Goal: Complete application form: Complete application form

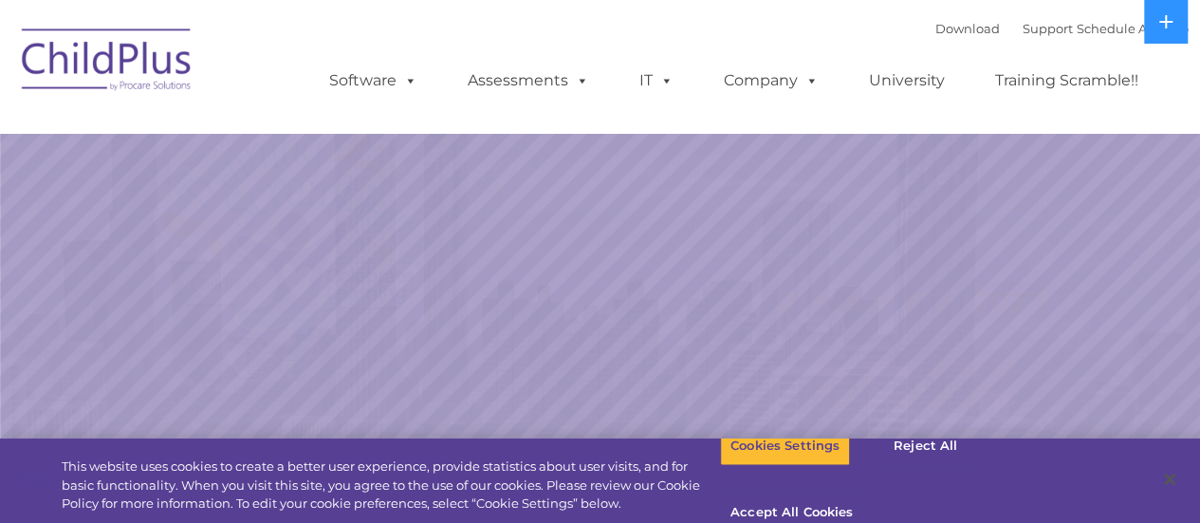
select select "MEDIUM"
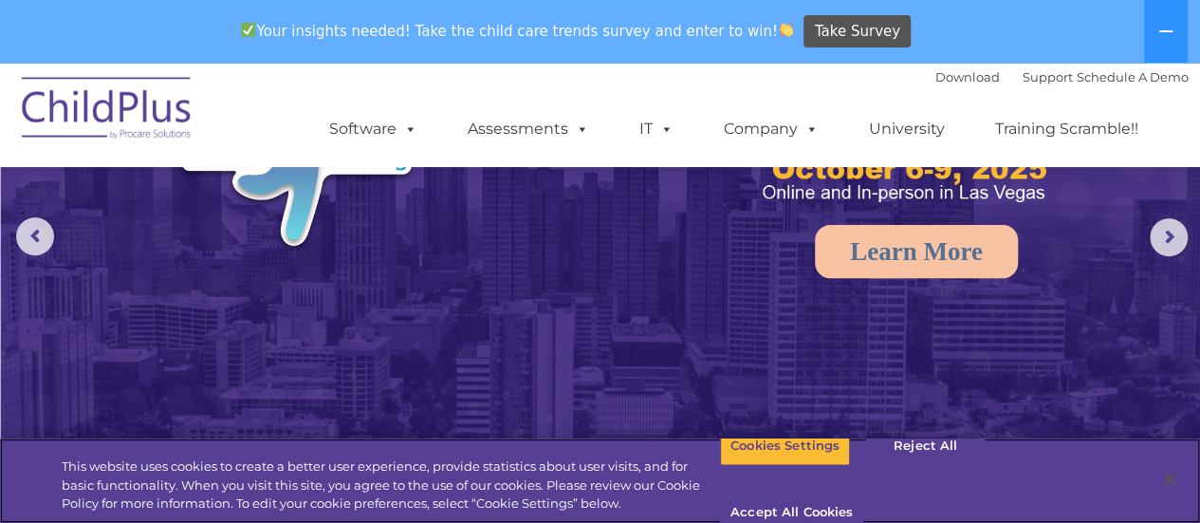
scroll to position [198, 0]
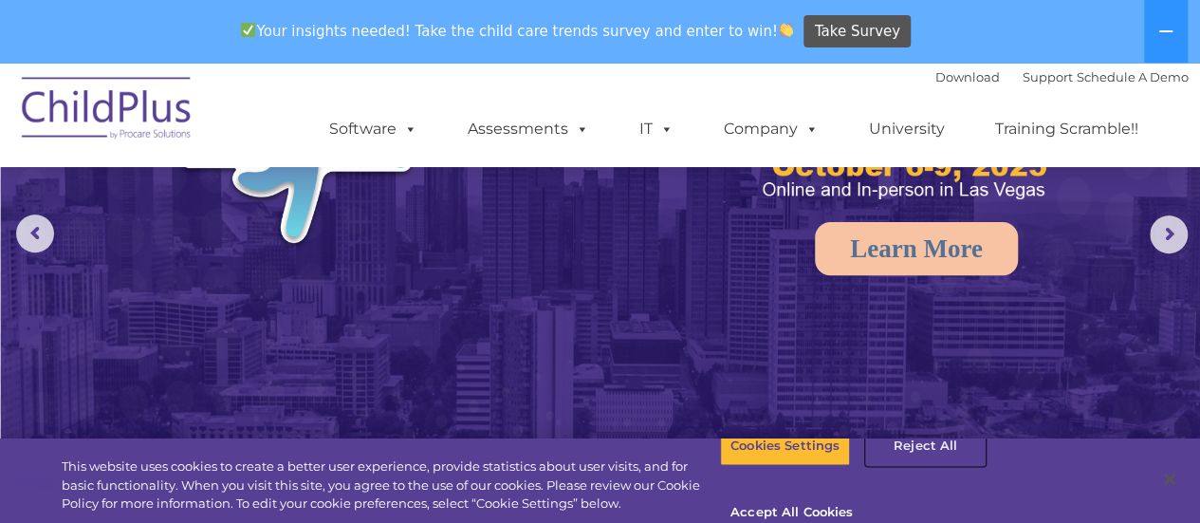
click at [899, 460] on button "Reject All" at bounding box center [925, 446] width 119 height 40
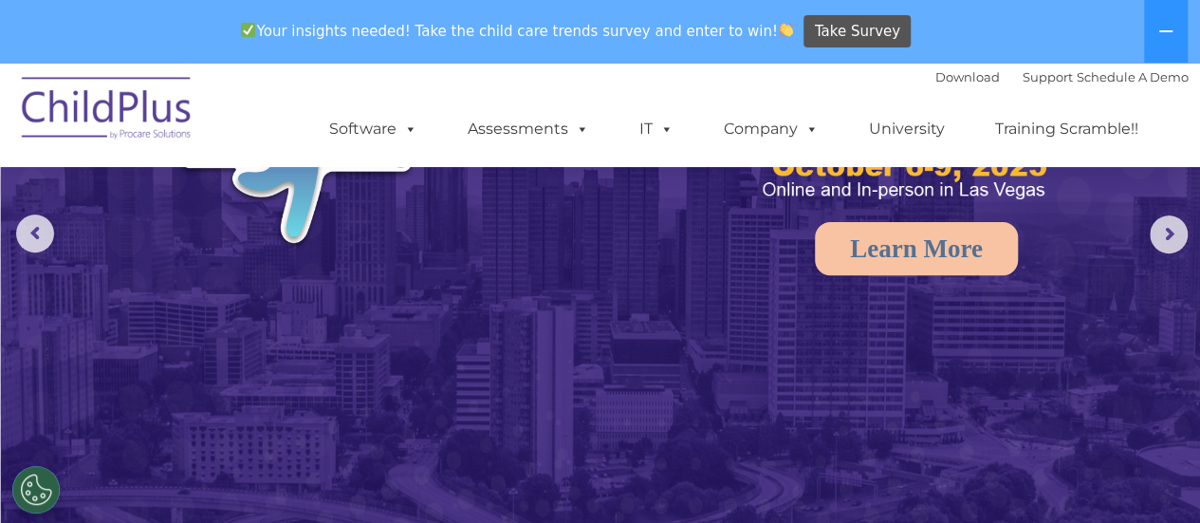
scroll to position [0, 0]
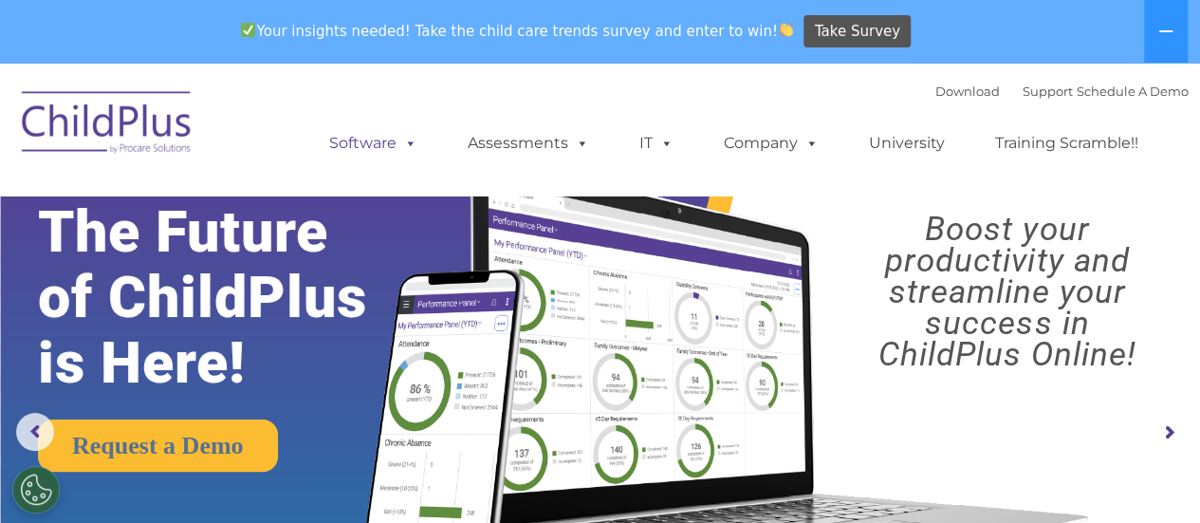
click at [411, 151] on span at bounding box center [407, 143] width 21 height 18
click at [501, 94] on div "Download Support | Schedule A Demo  MENU MENU Software ChildPlus: The original…" at bounding box center [740, 129] width 898 height 104
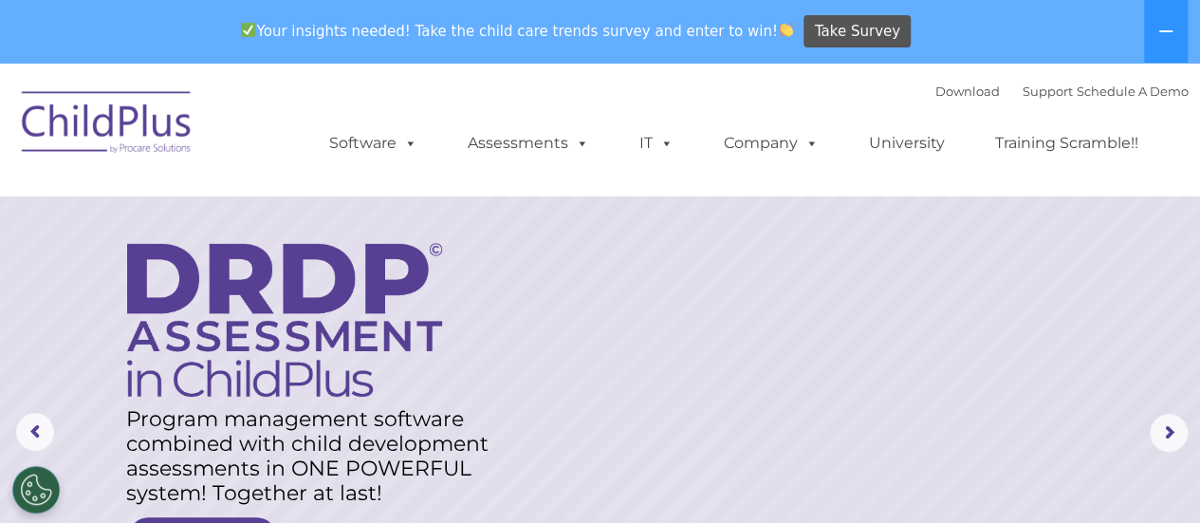
click at [141, 130] on img at bounding box center [107, 125] width 190 height 95
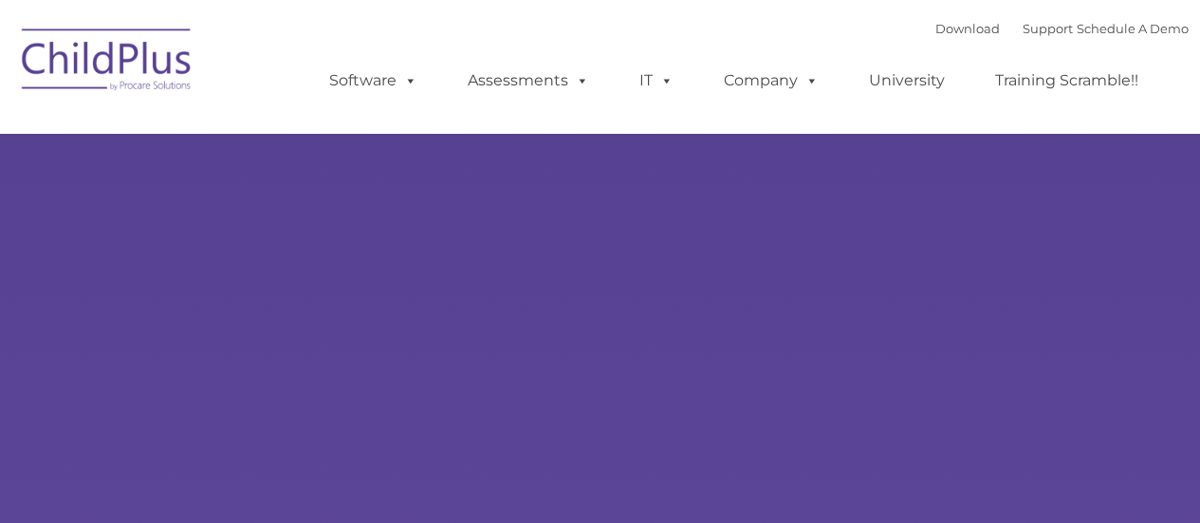
type input ""
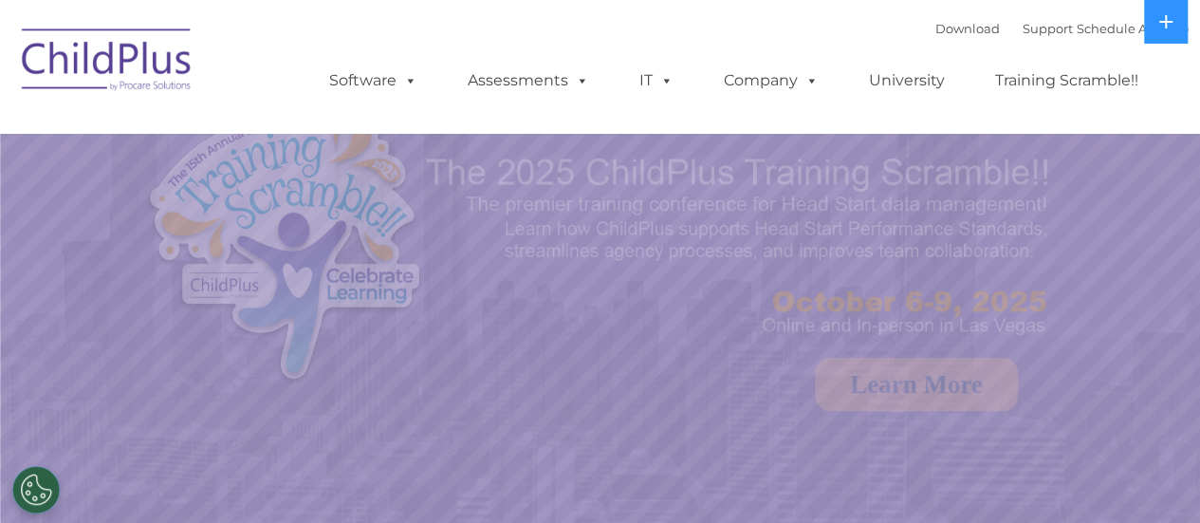
select select "MEDIUM"
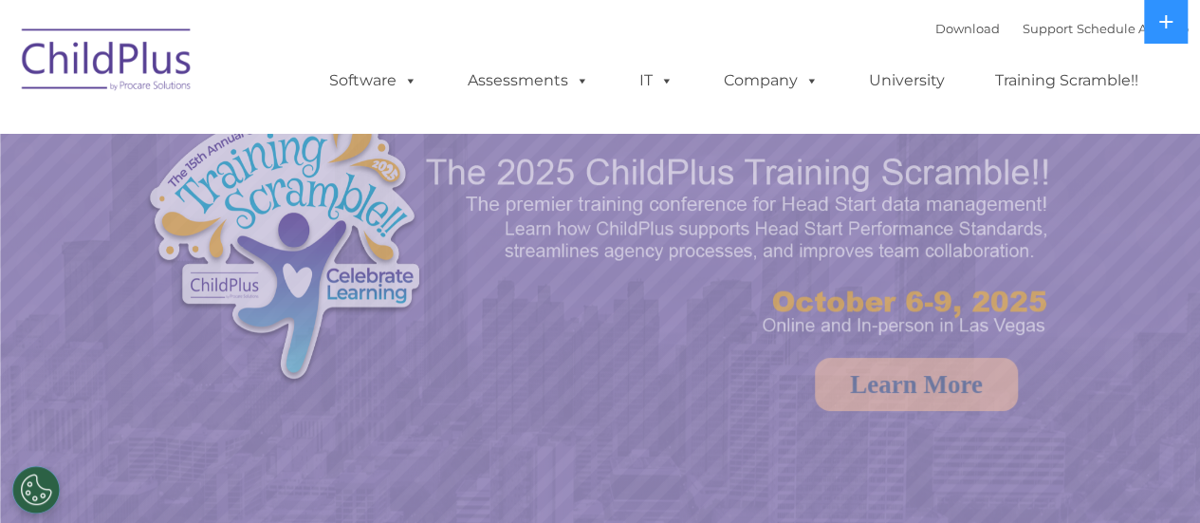
select select "MEDIUM"
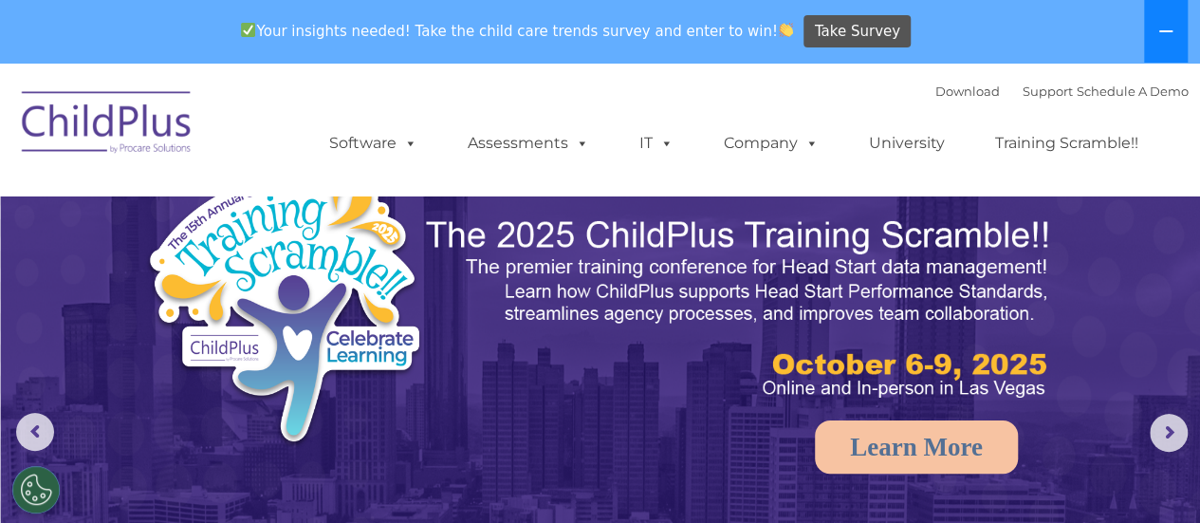
click at [1165, 35] on icon at bounding box center [1166, 31] width 15 height 15
